Goal: Information Seeking & Learning: Learn about a topic

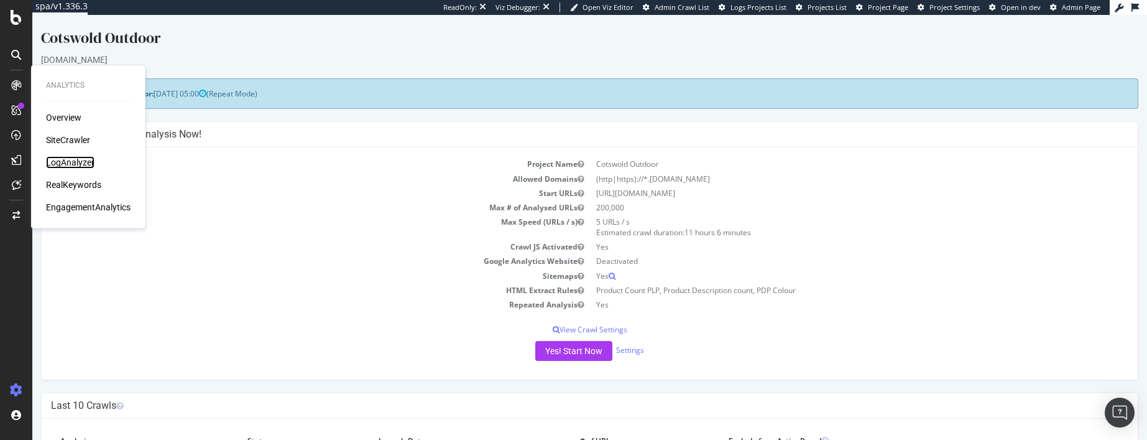
click at [76, 162] on div "LogAnalyzer" at bounding box center [70, 162] width 48 height 12
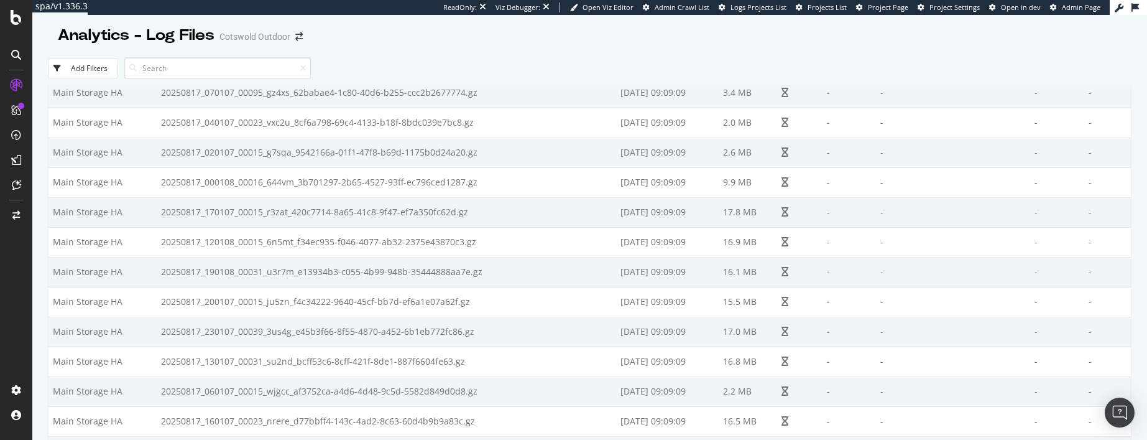
scroll to position [552, 0]
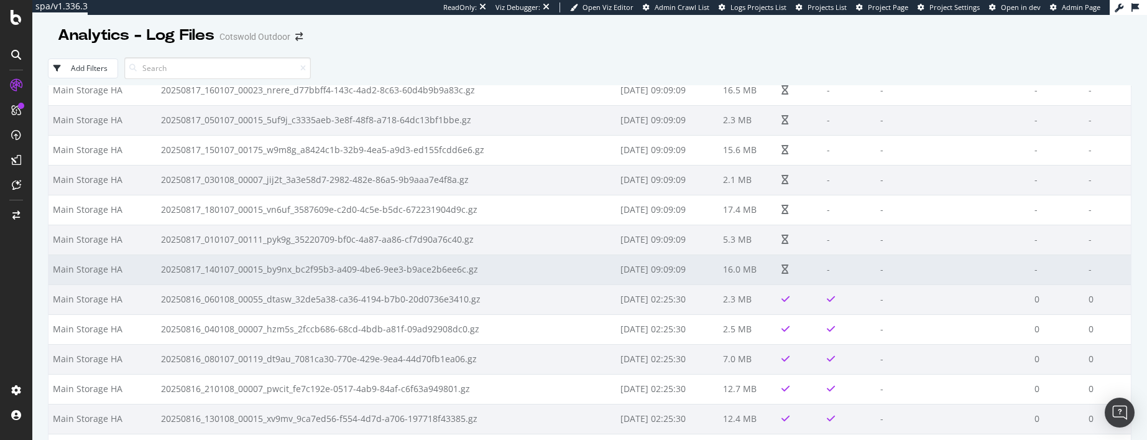
click at [783, 255] on td at bounding box center [799, 269] width 45 height 30
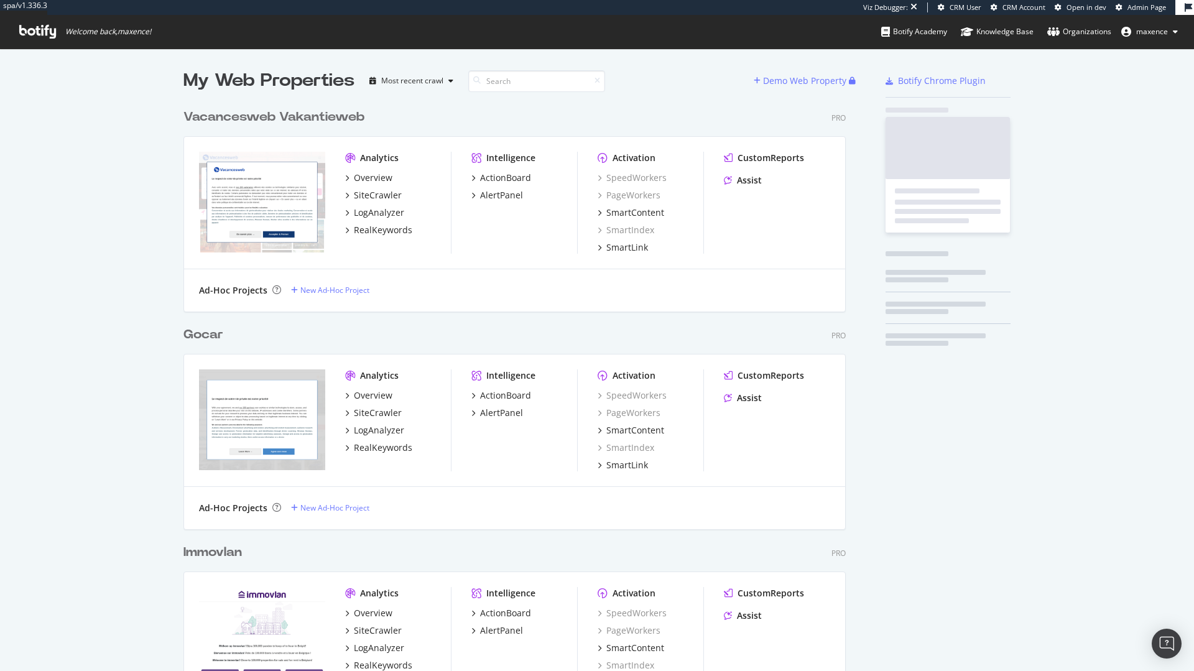
scroll to position [644, 663]
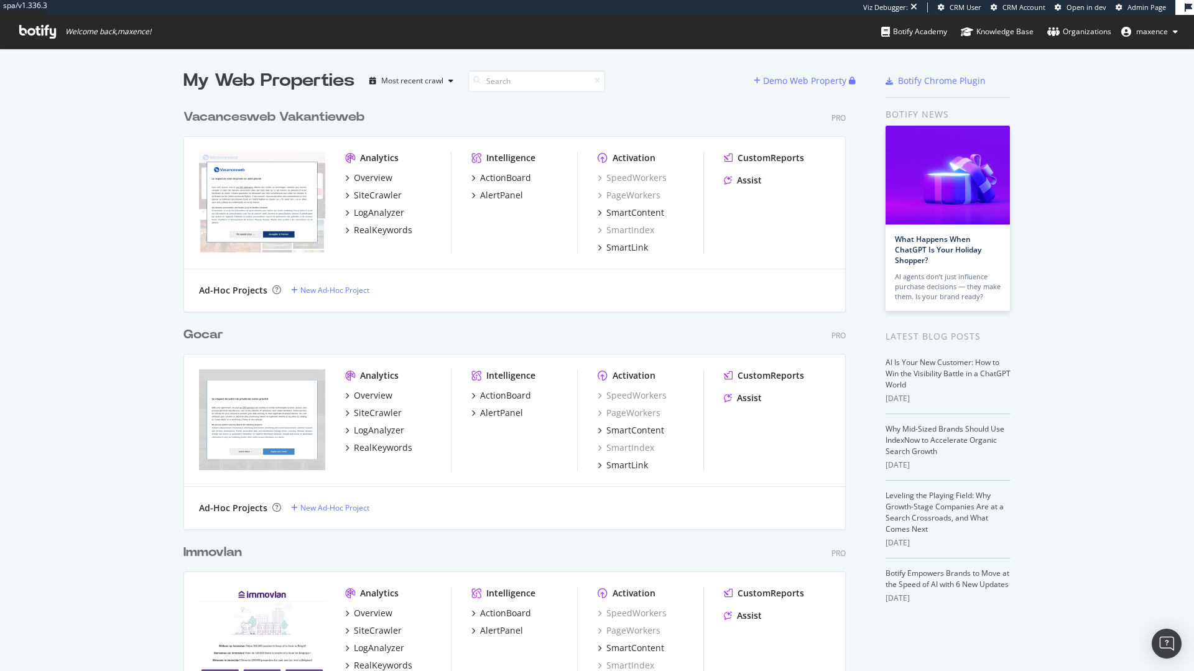
click at [204, 332] on div "Gocar" at bounding box center [203, 335] width 40 height 18
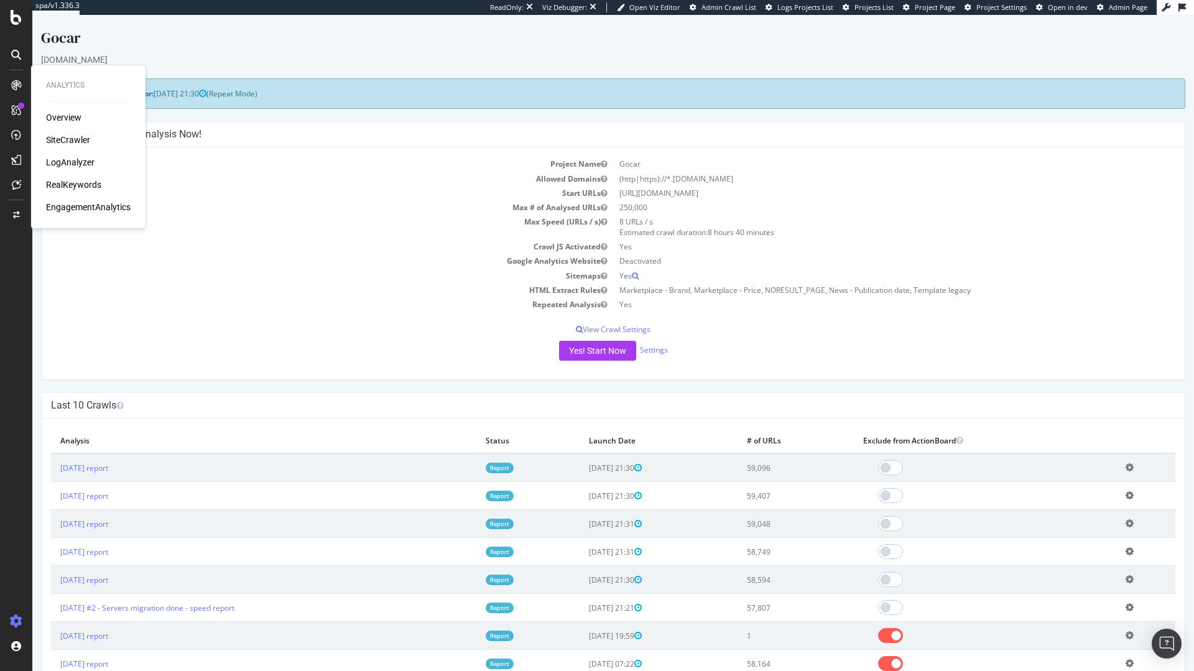
click at [79, 165] on div "LogAnalyzer" at bounding box center [70, 162] width 48 height 12
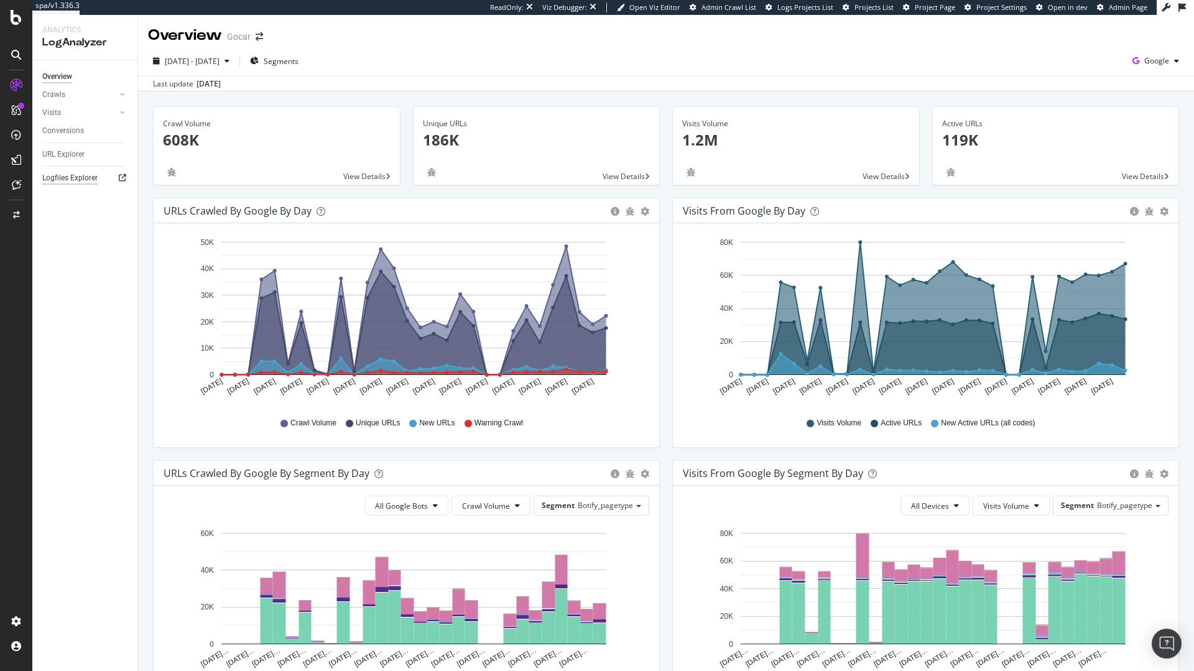
click at [68, 175] on div "Logfiles Explorer" at bounding box center [69, 178] width 55 height 13
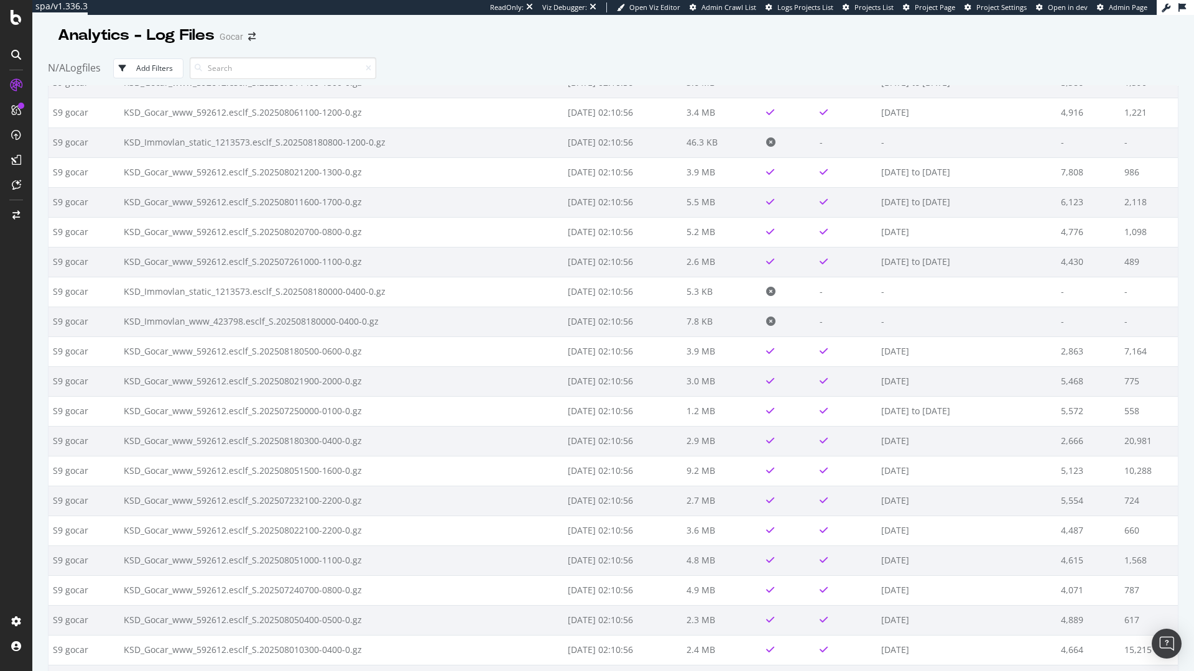
scroll to position [4976, 0]
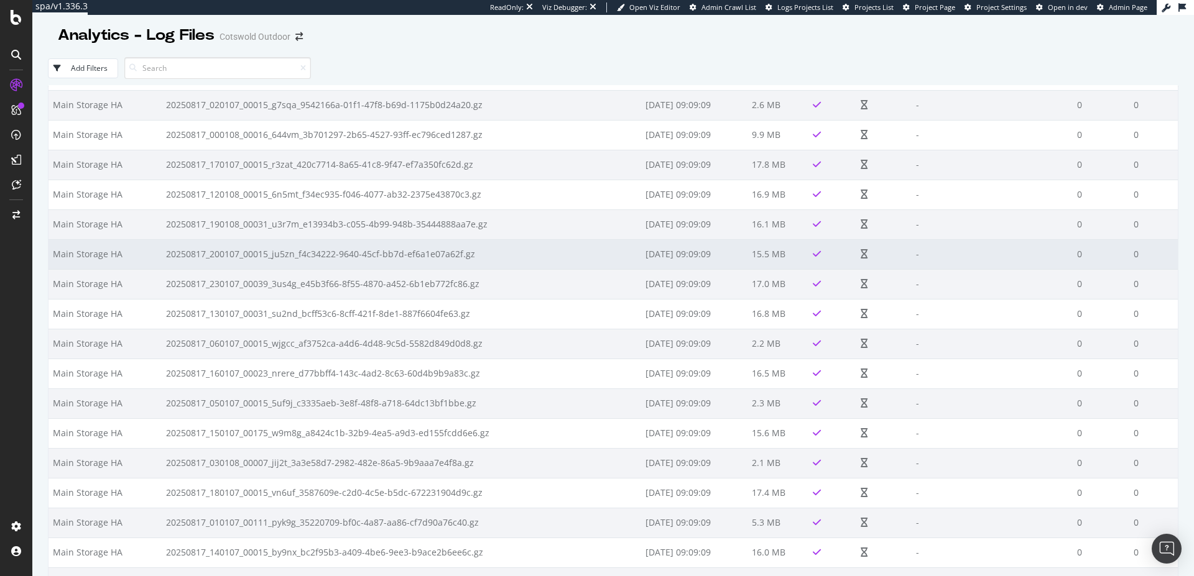
click at [721, 262] on td "[DATE] 09:09:09" at bounding box center [694, 254] width 107 height 30
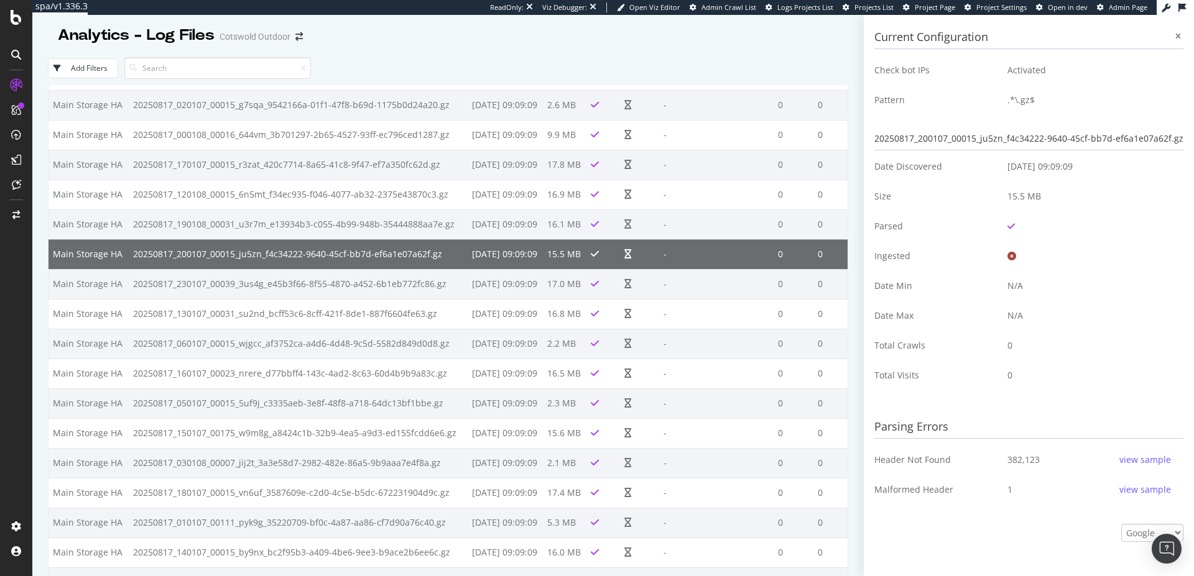
scroll to position [326, 0]
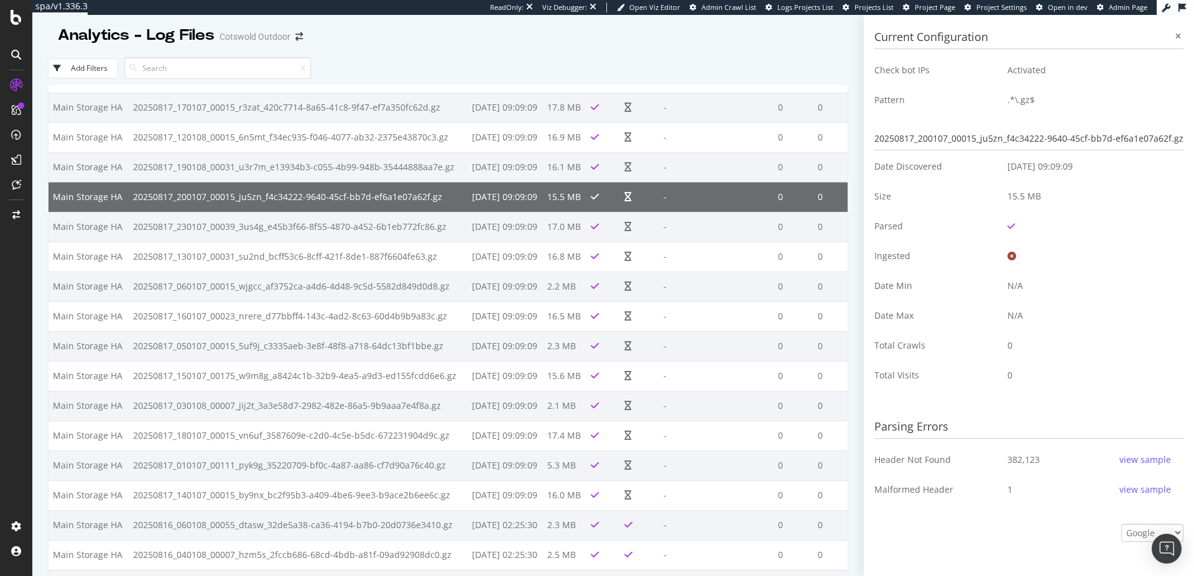
click at [1129, 439] on div "view sample" at bounding box center [1145, 490] width 52 height 12
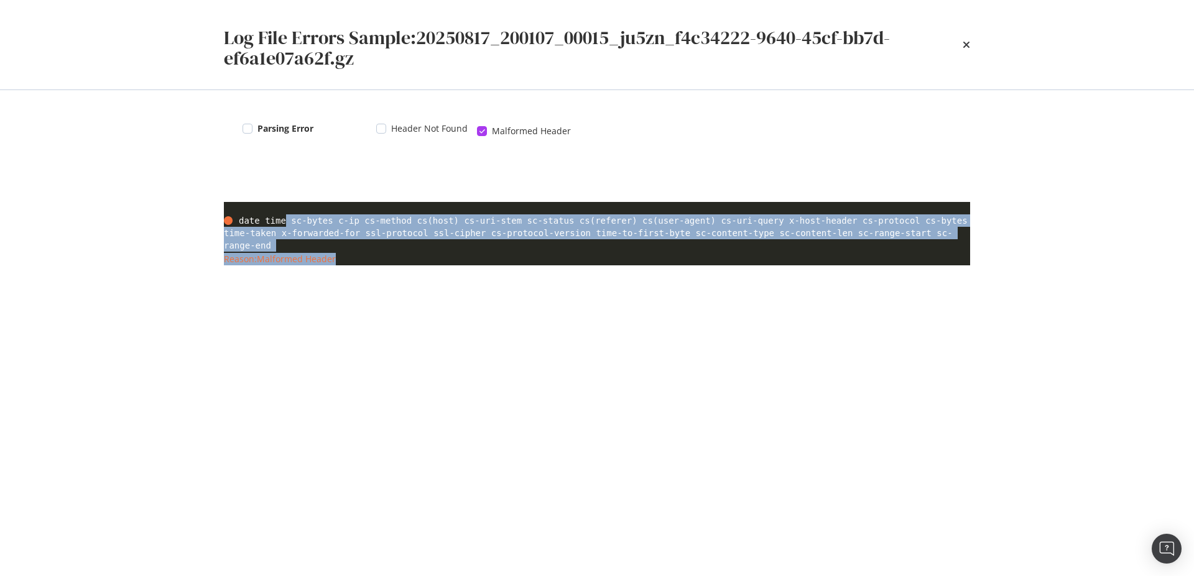
drag, startPoint x: 295, startPoint y: 222, endPoint x: 583, endPoint y: 269, distance: 292.3
click at [583, 269] on div "Parsing Error Header Not Found Malformed Header date time sc-bytes c-ip cs-meth…" at bounding box center [597, 333] width 796 height 486
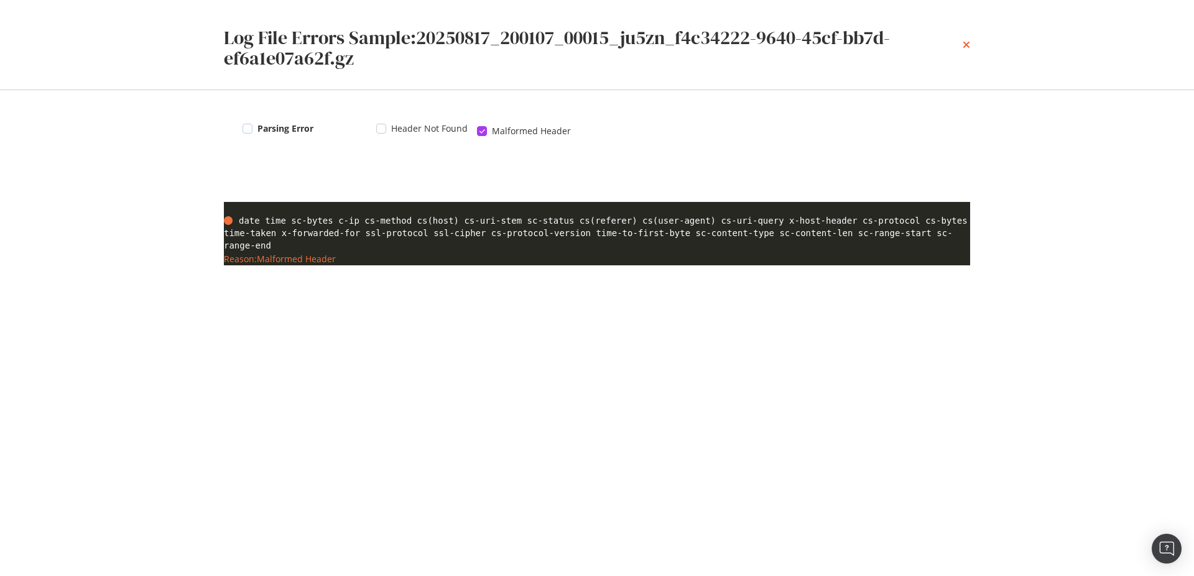
click at [969, 47] on icon "times" at bounding box center [966, 45] width 7 height 10
